Goal: Task Accomplishment & Management: Manage account settings

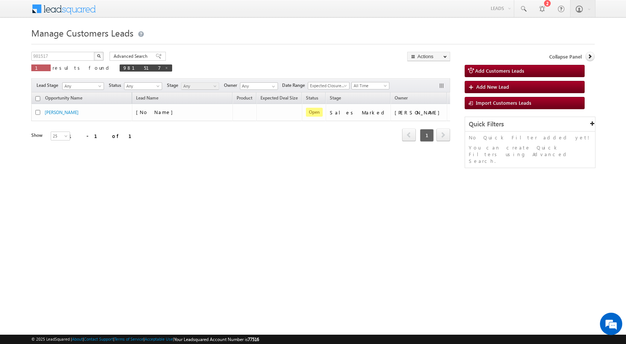
click at [323, 198] on div "Manage Customers Leads 981517 X 1 results found 981517 Advanced Search Advanced…" at bounding box center [312, 118] width 563 height 186
drag, startPoint x: 99, startPoint y: 67, endPoint x: 82, endPoint y: 63, distance: 18.3
click at [165, 67] on span at bounding box center [167, 68] width 4 height 4
type input "Search Customers Leads"
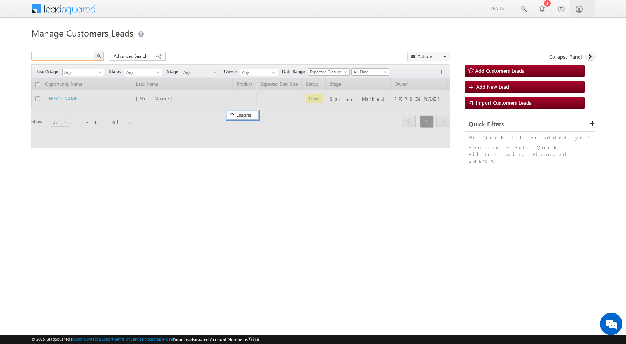
click at [78, 57] on input "text" at bounding box center [63, 56] width 64 height 9
paste input "984571"
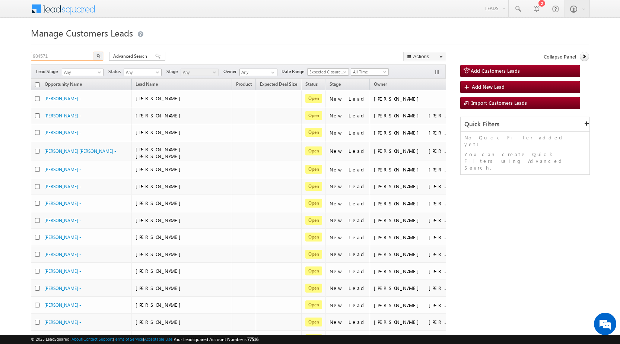
type input "984571"
click at [98, 57] on img "button" at bounding box center [99, 56] width 4 height 4
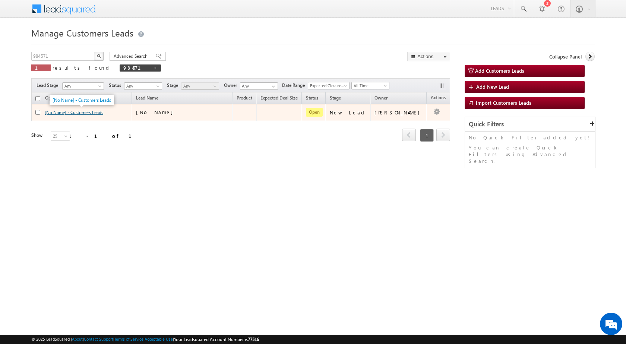
click at [98, 112] on link "[No Name] - Customers Leads" at bounding box center [74, 113] width 59 height 6
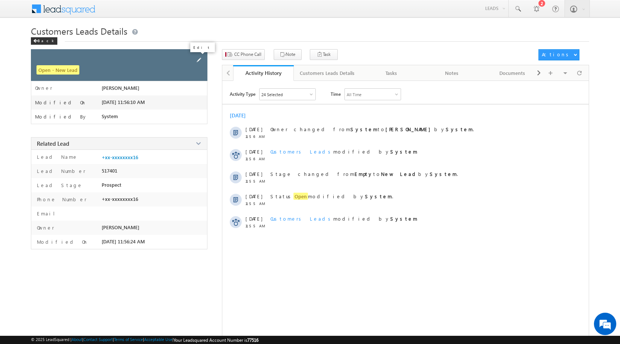
click at [198, 61] on span at bounding box center [199, 60] width 8 height 8
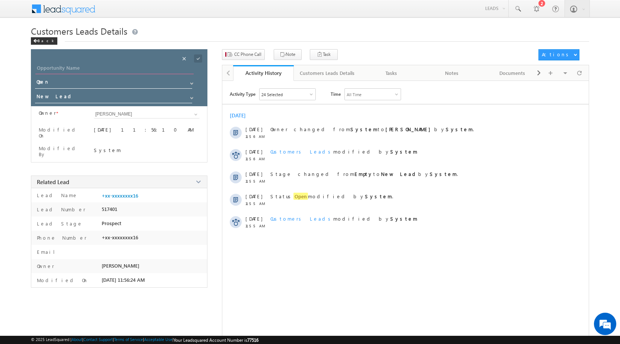
click at [105, 72] on input "Opportunity Name" at bounding box center [114, 69] width 158 height 10
paste input "[PERSON_NAME]"
type input "[PERSON_NAME]"
click at [98, 98] on input "New Lead" at bounding box center [114, 98] width 158 height 12
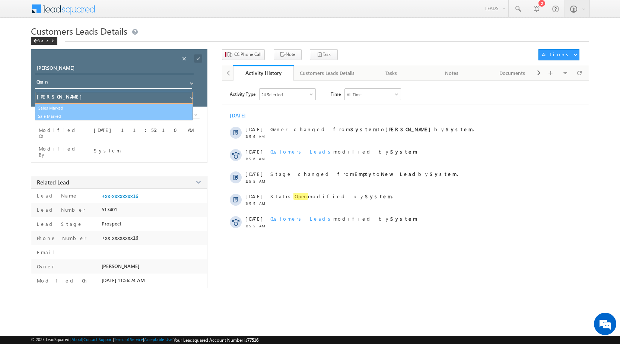
click at [93, 110] on link "Sales Marked" at bounding box center [113, 108] width 157 height 9
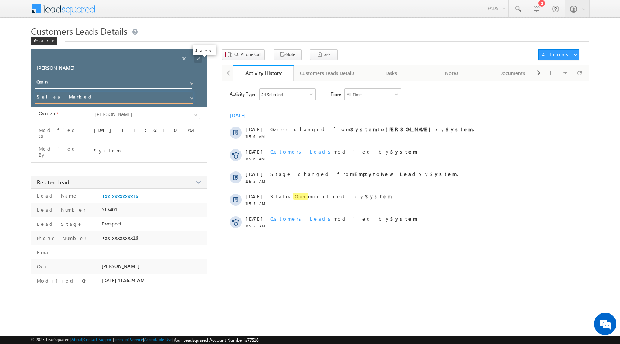
type input "Sales Marked"
click at [195, 57] on span at bounding box center [198, 58] width 8 height 8
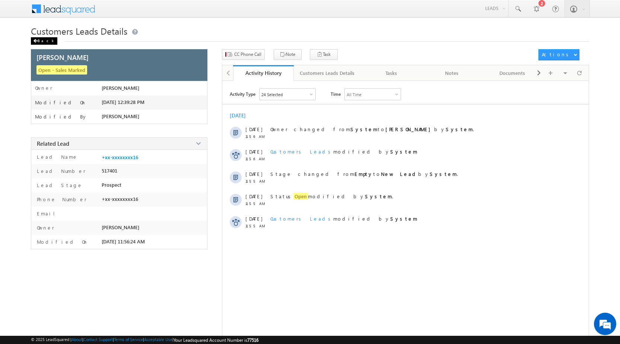
click at [42, 42] on div "Back" at bounding box center [44, 40] width 26 height 7
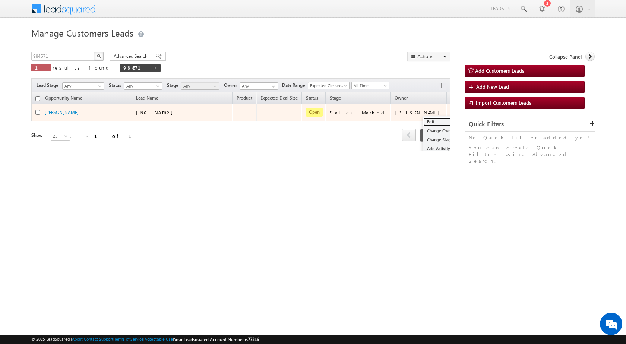
click at [423, 120] on link "Edit" at bounding box center [441, 121] width 37 height 9
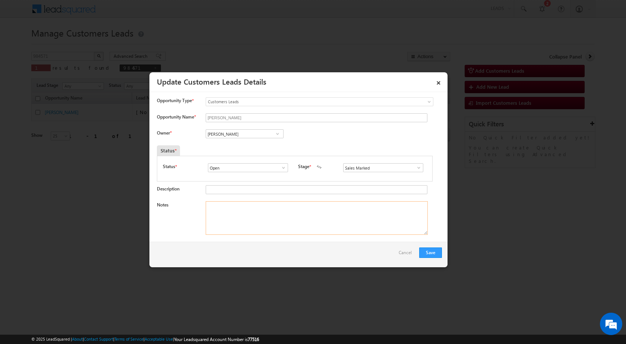
click at [242, 222] on textarea "Notes" at bounding box center [317, 218] width 222 height 34
paste textarea "Mobile no - [PHONE_NUMBER] / [PERSON_NAME] / Construction Loan / Qv - 30lac / L…"
type textarea "Mobile no - [PHONE_NUMBER] / [PERSON_NAME] / Construction Loan / Qv - 30lac / L…"
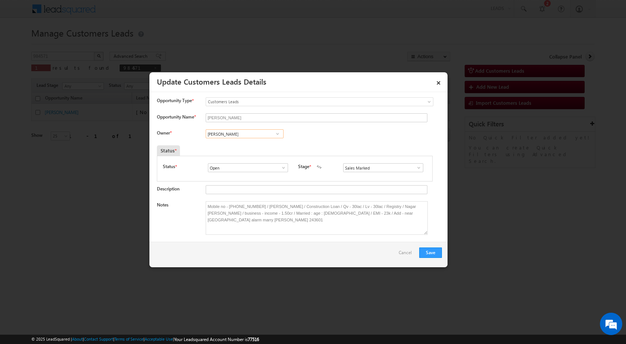
click at [262, 136] on input "[PERSON_NAME]" at bounding box center [245, 133] width 78 height 9
paste input "[PERSON_NAME][EMAIL_ADDRESS][DOMAIN_NAME]"
click at [259, 146] on span "[PERSON_NAME][EMAIL_ADDRESS][DOMAIN_NAME]" at bounding box center [242, 149] width 67 height 6
type input "[PERSON_NAME]"
click at [430, 255] on button "Save" at bounding box center [430, 252] width 23 height 10
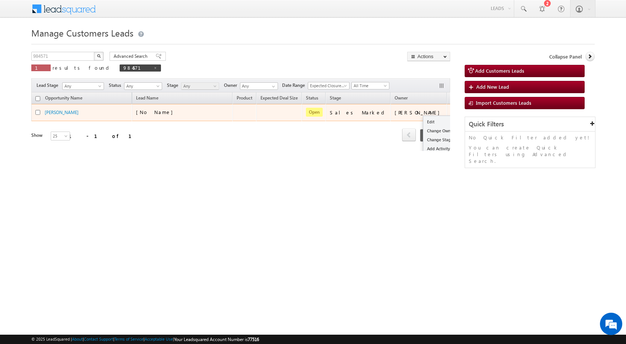
click at [453, 111] on button "button" at bounding box center [456, 111] width 7 height 7
click at [423, 119] on link "Edit" at bounding box center [441, 121] width 37 height 9
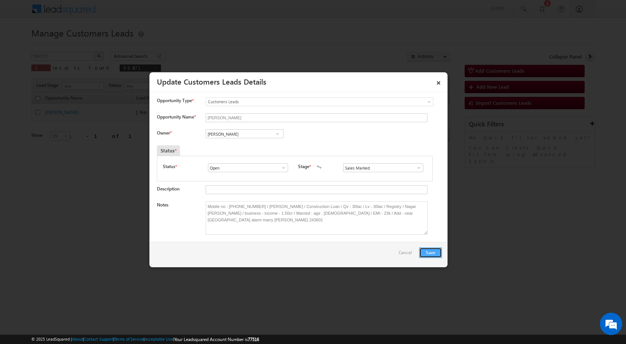
click at [433, 252] on button "Save" at bounding box center [430, 252] width 23 height 10
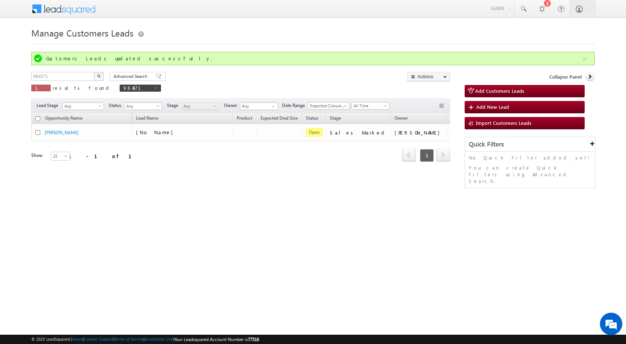
click at [261, 229] on html "Menu [PERSON_NAME] sitar a5@ks erve." at bounding box center [313, 115] width 626 height 230
drag, startPoint x: 363, startPoint y: 248, endPoint x: 0, endPoint y: 117, distance: 385.6
click at [362, 230] on html "Menu [PERSON_NAME] sitar a5@ks erve." at bounding box center [313, 115] width 626 height 230
click at [84, 208] on div "Manage Customers Leads Customers Leads updated successfully. 984571 X 1 results…" at bounding box center [312, 118] width 563 height 186
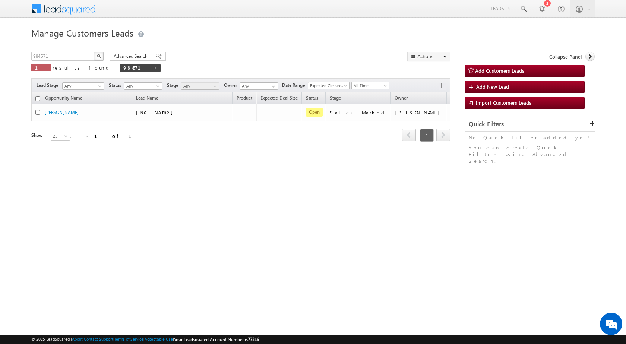
click at [264, 230] on html "Menu [PERSON_NAME] sitar a5@ks erve." at bounding box center [313, 115] width 626 height 230
